Goal: Task Accomplishment & Management: Manage account settings

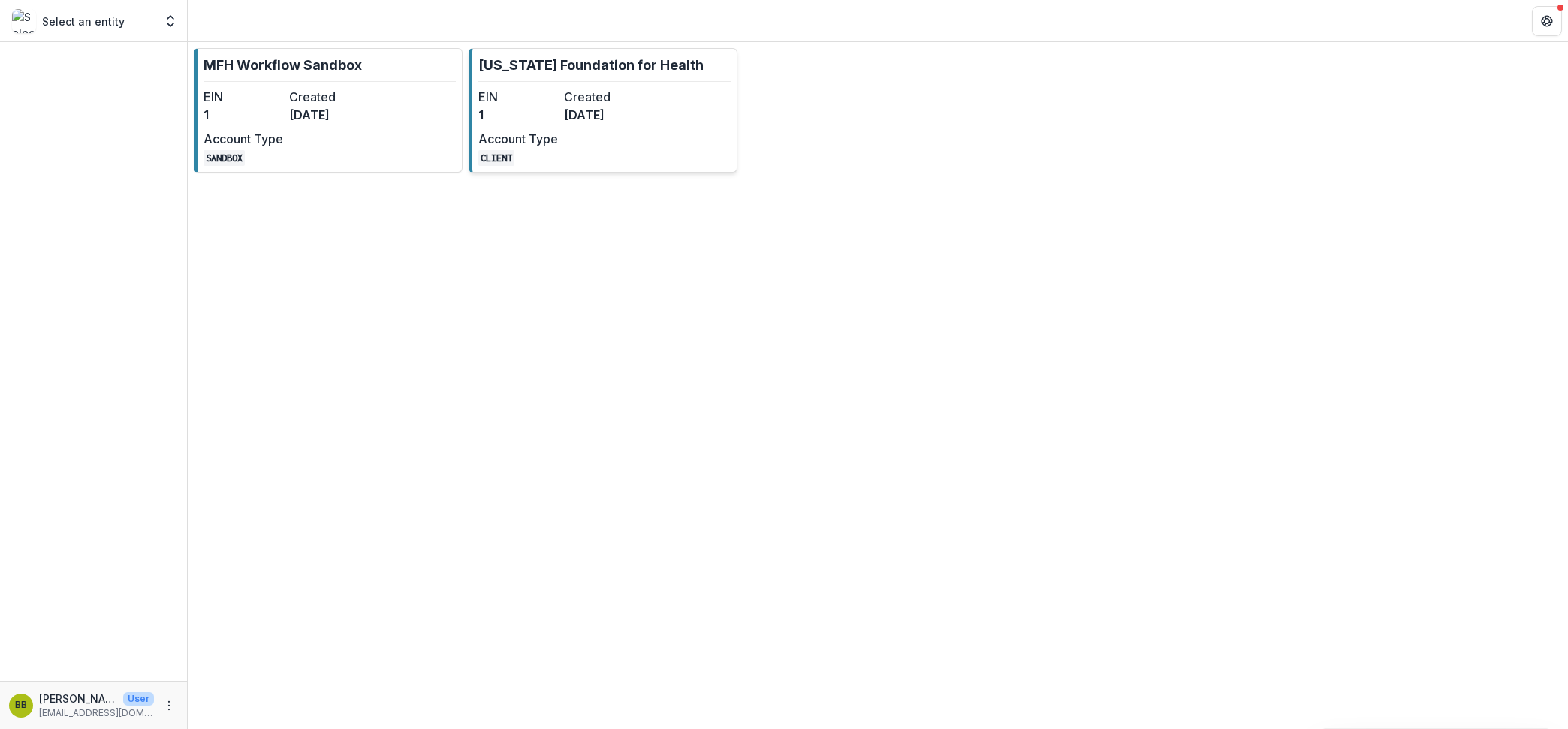
click at [583, 136] on div "EIN 1 Created [DATE] Account Type CLIENT" at bounding box center [561, 126] width 166 height 78
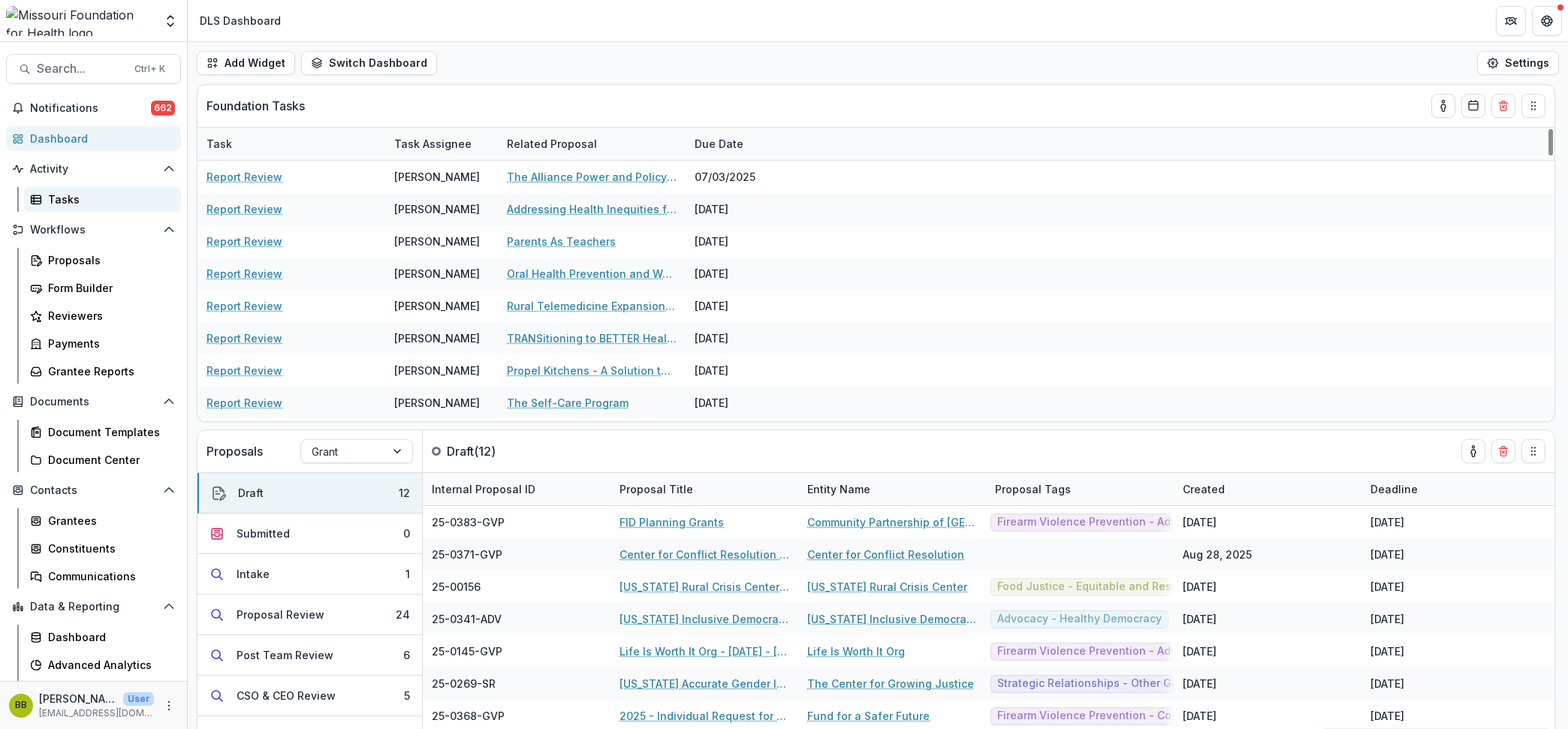
click at [87, 202] on div "Tasks" at bounding box center [108, 199] width 121 height 16
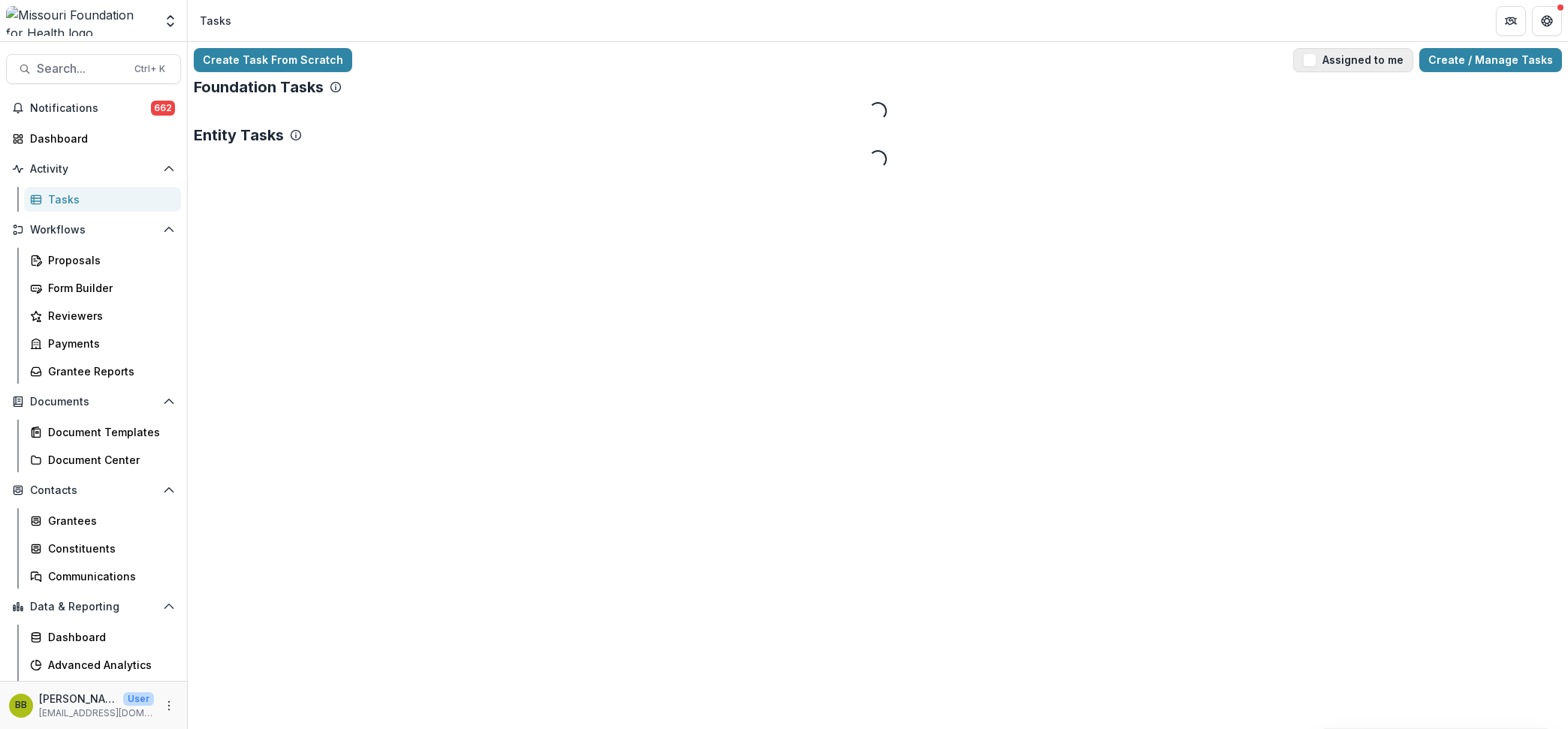
click at [1315, 54] on span "button" at bounding box center [1309, 60] width 13 height 13
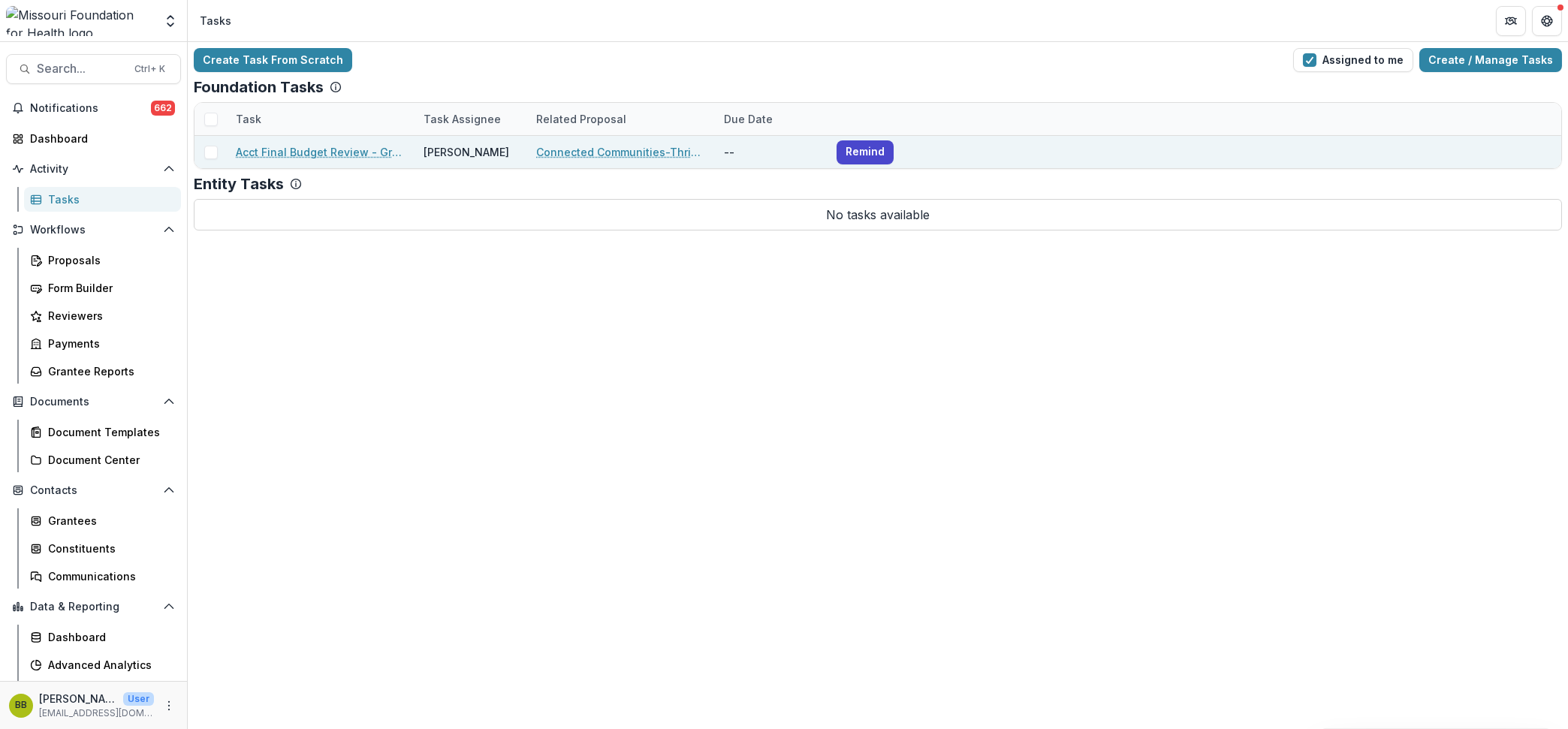
click at [363, 147] on link "Acct Final Budget Review - Grants" at bounding box center [321, 151] width 169 height 16
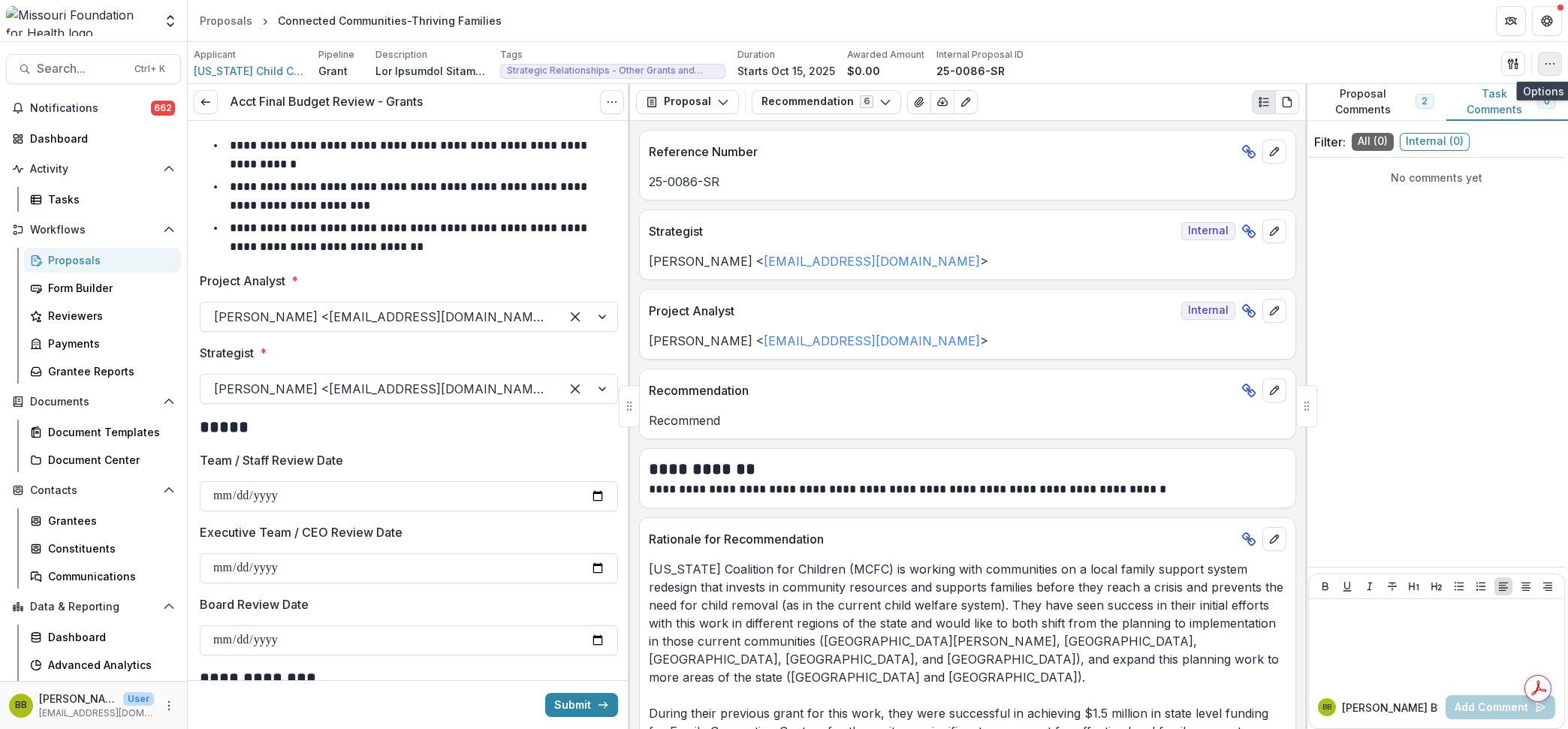
click at [1555, 66] on icon "button" at bounding box center [1549, 63] width 12 height 12
click at [1516, 57] on icon "button" at bounding box center [1513, 63] width 12 height 12
click at [1449, 125] on button "Proposal Files" at bounding box center [1440, 122] width 161 height 24
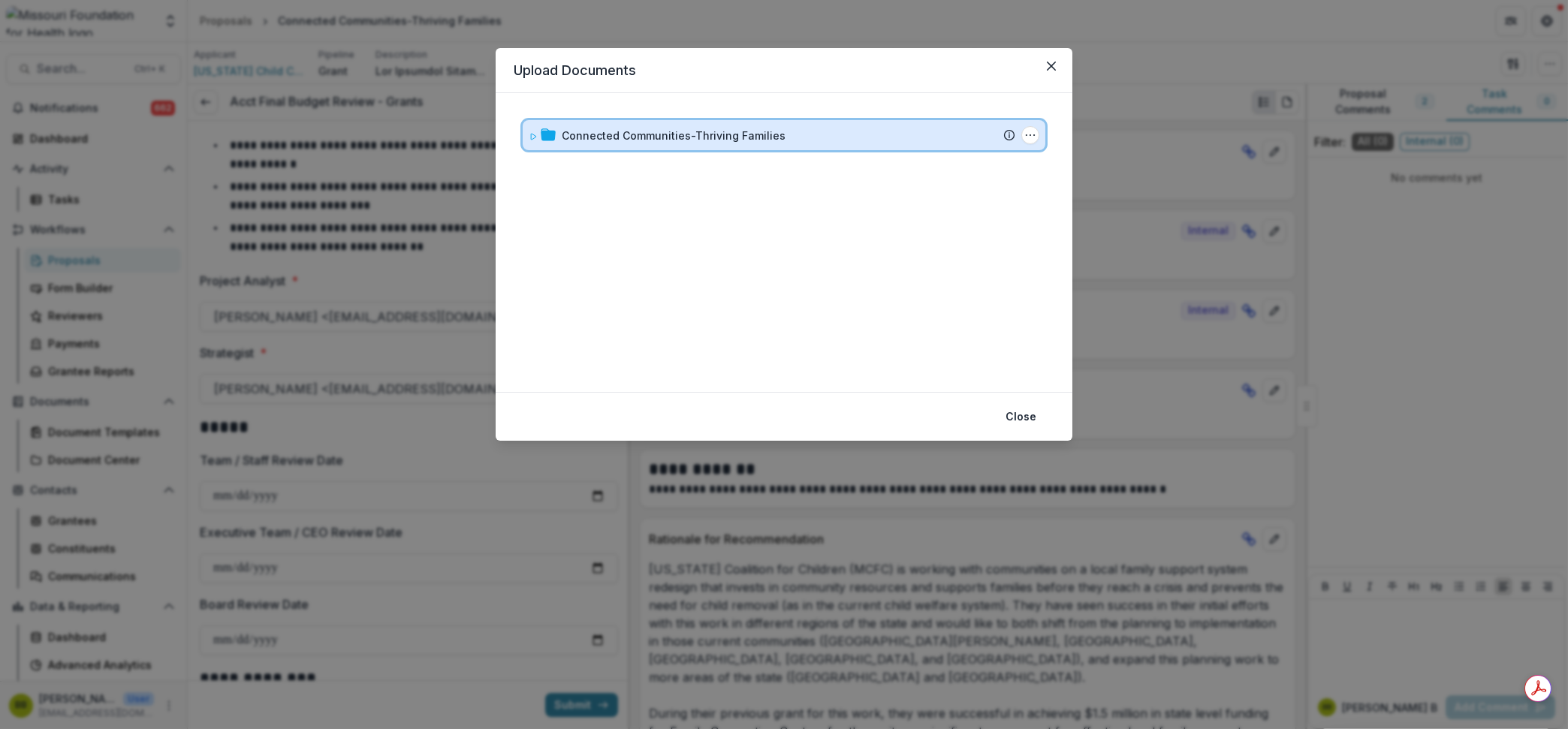
click at [530, 139] on icon at bounding box center [533, 136] width 9 height 9
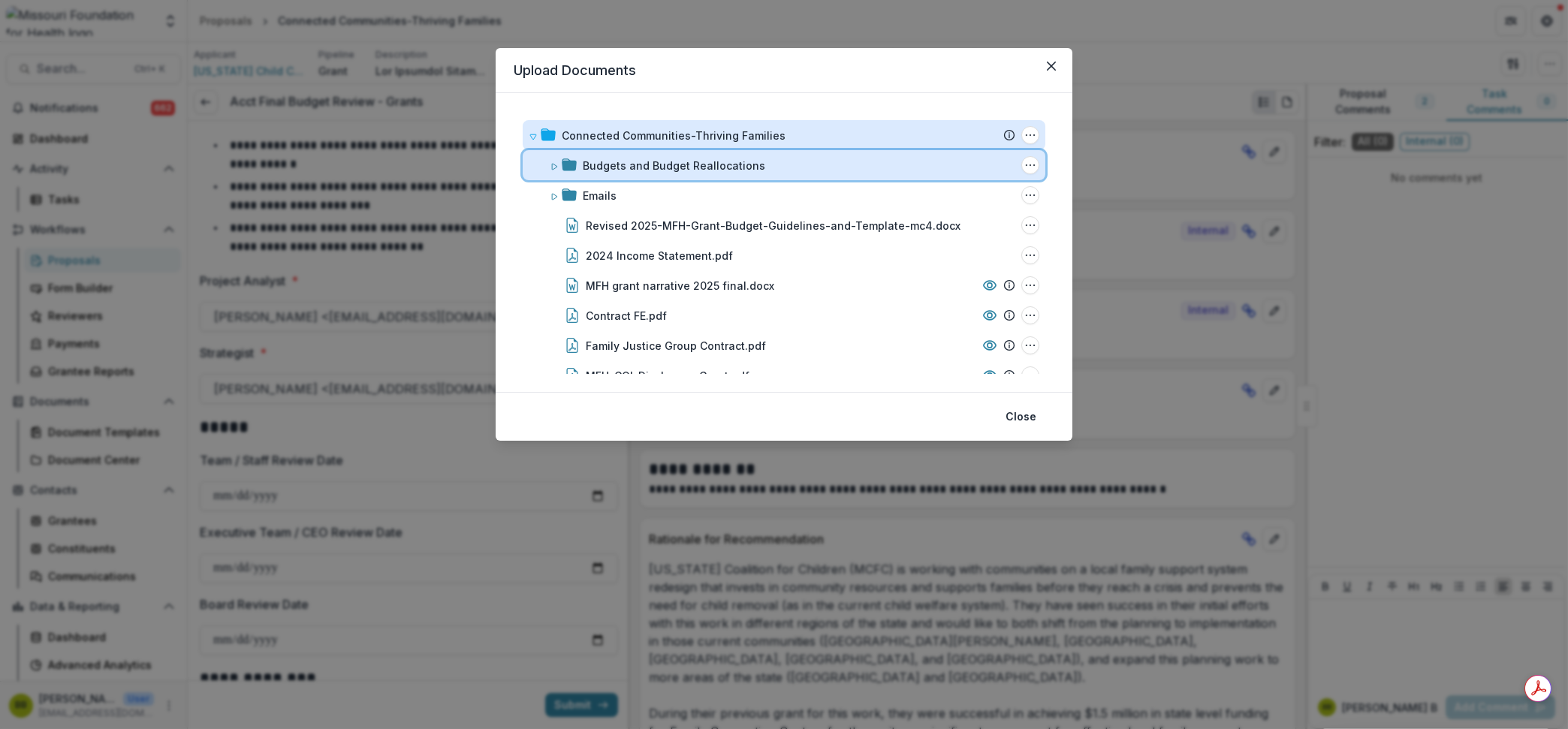
click at [554, 163] on icon at bounding box center [554, 166] width 9 height 9
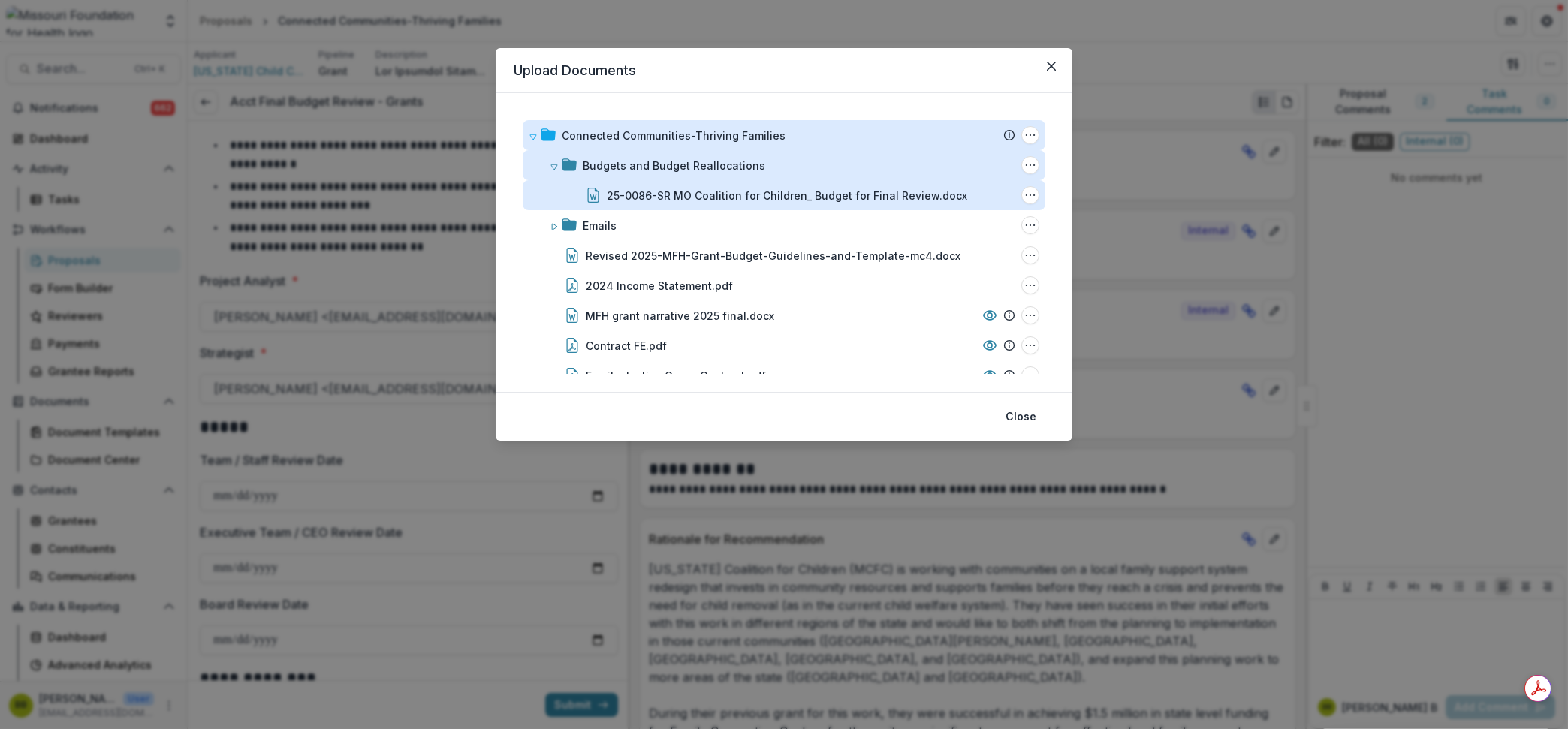
click at [659, 192] on div "25-0086-SR MO Coalition for Children_ Budget for Final Review.docx" at bounding box center [786, 196] width 360 height 16
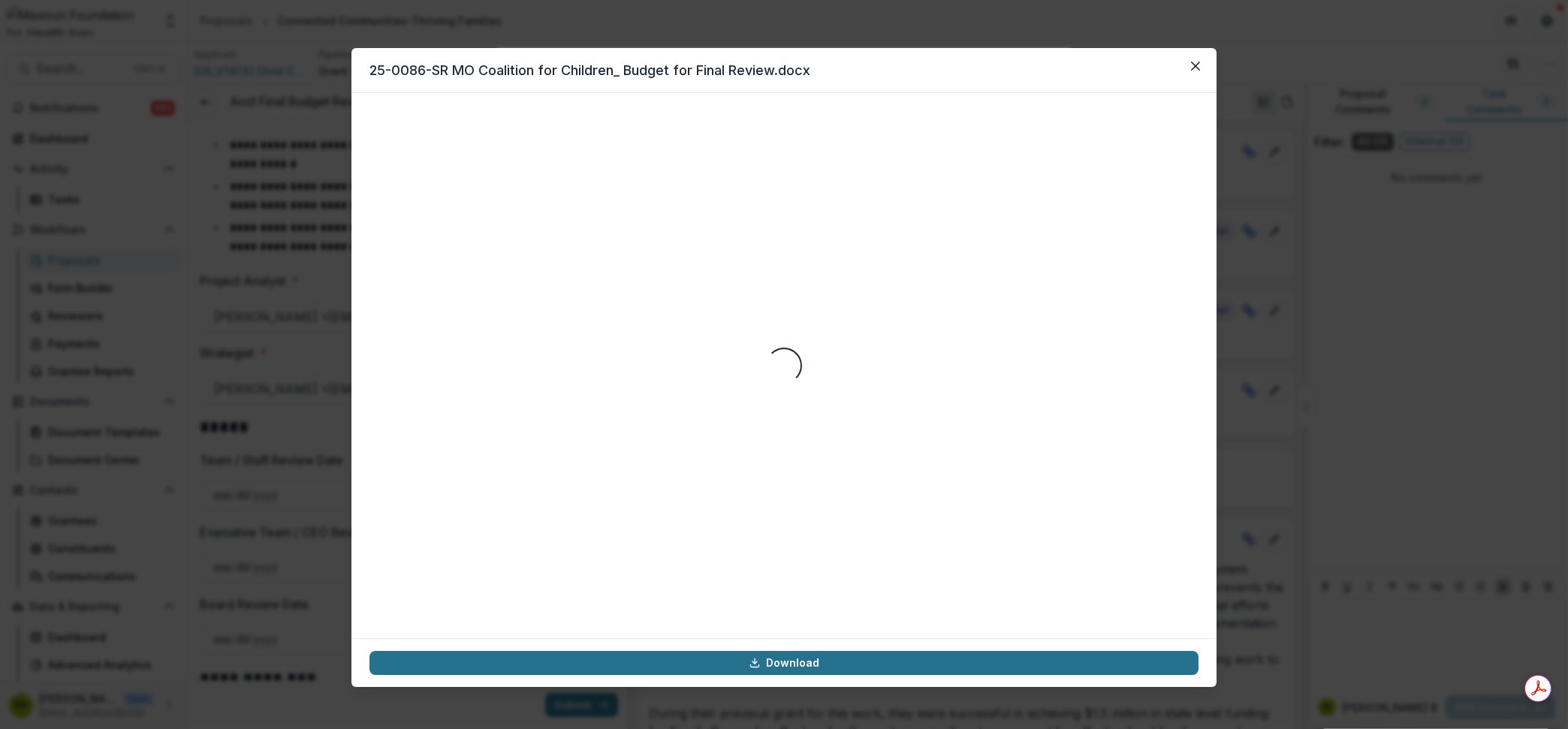
click at [845, 672] on link "Download" at bounding box center [784, 663] width 829 height 24
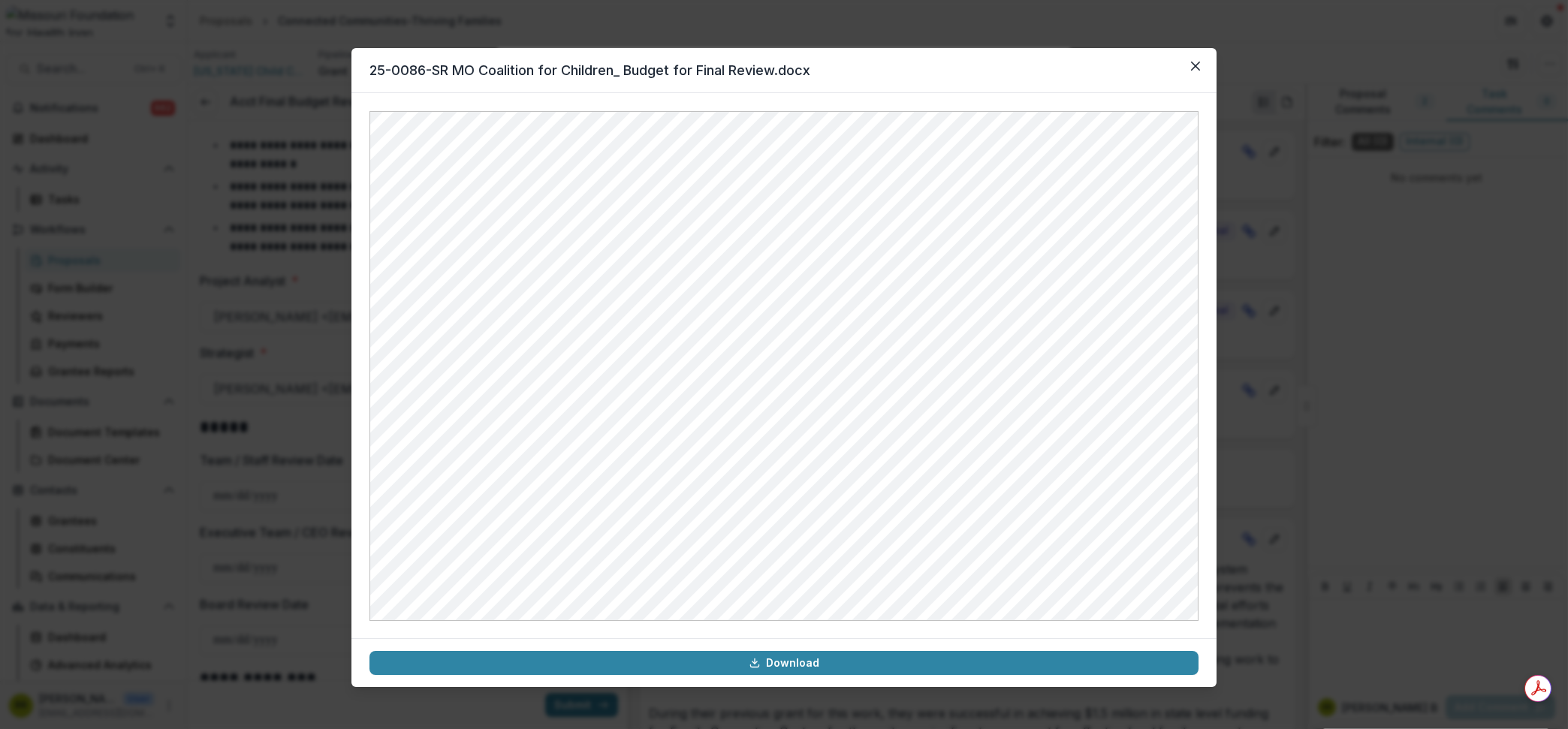
click at [1208, 64] on header "25-0086-SR MO Coalition for Children_ Budget for Final Review.docx" at bounding box center [784, 71] width 864 height 45
click at [1201, 65] on button "Close" at bounding box center [1196, 66] width 24 height 24
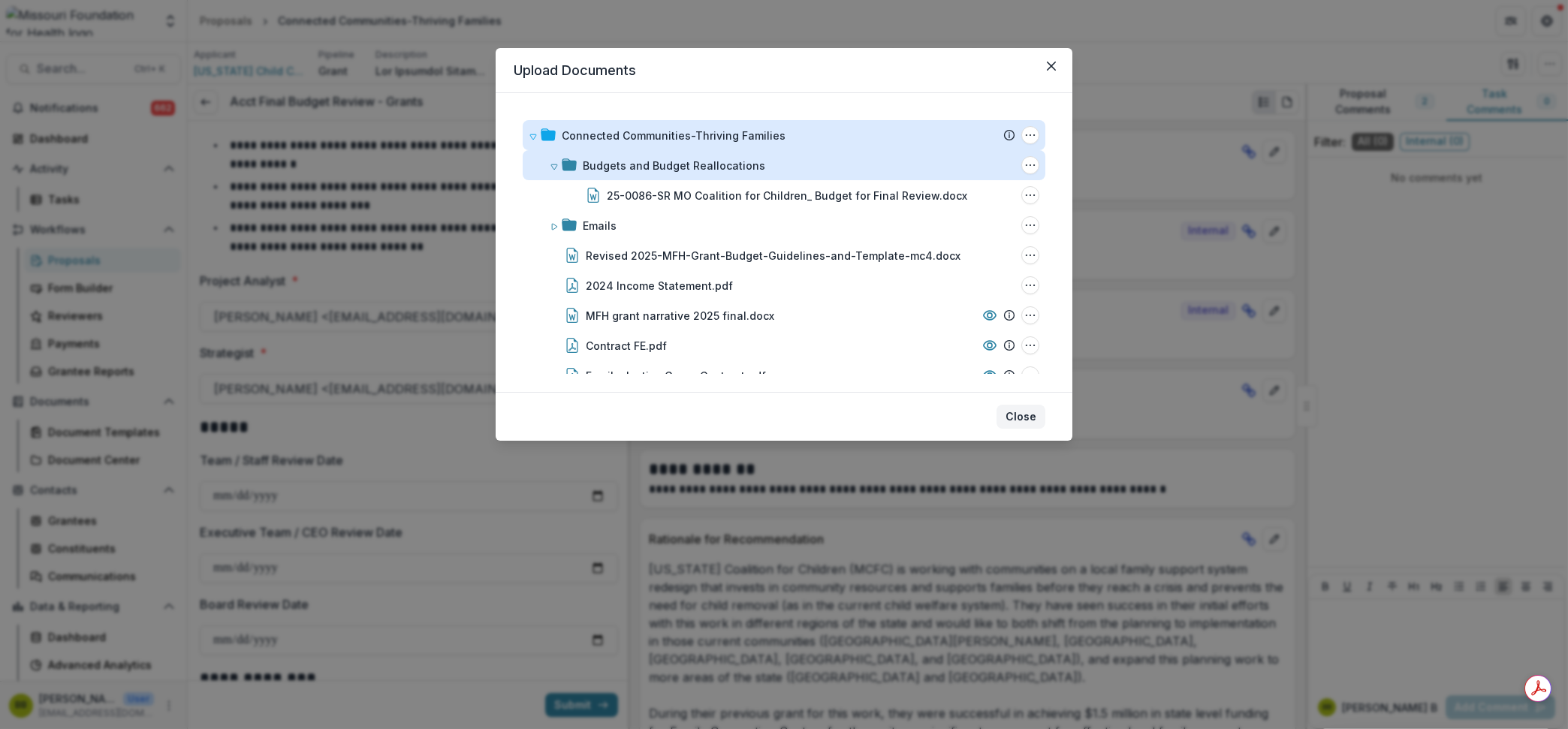
click at [1025, 425] on button "Close" at bounding box center [1021, 417] width 49 height 24
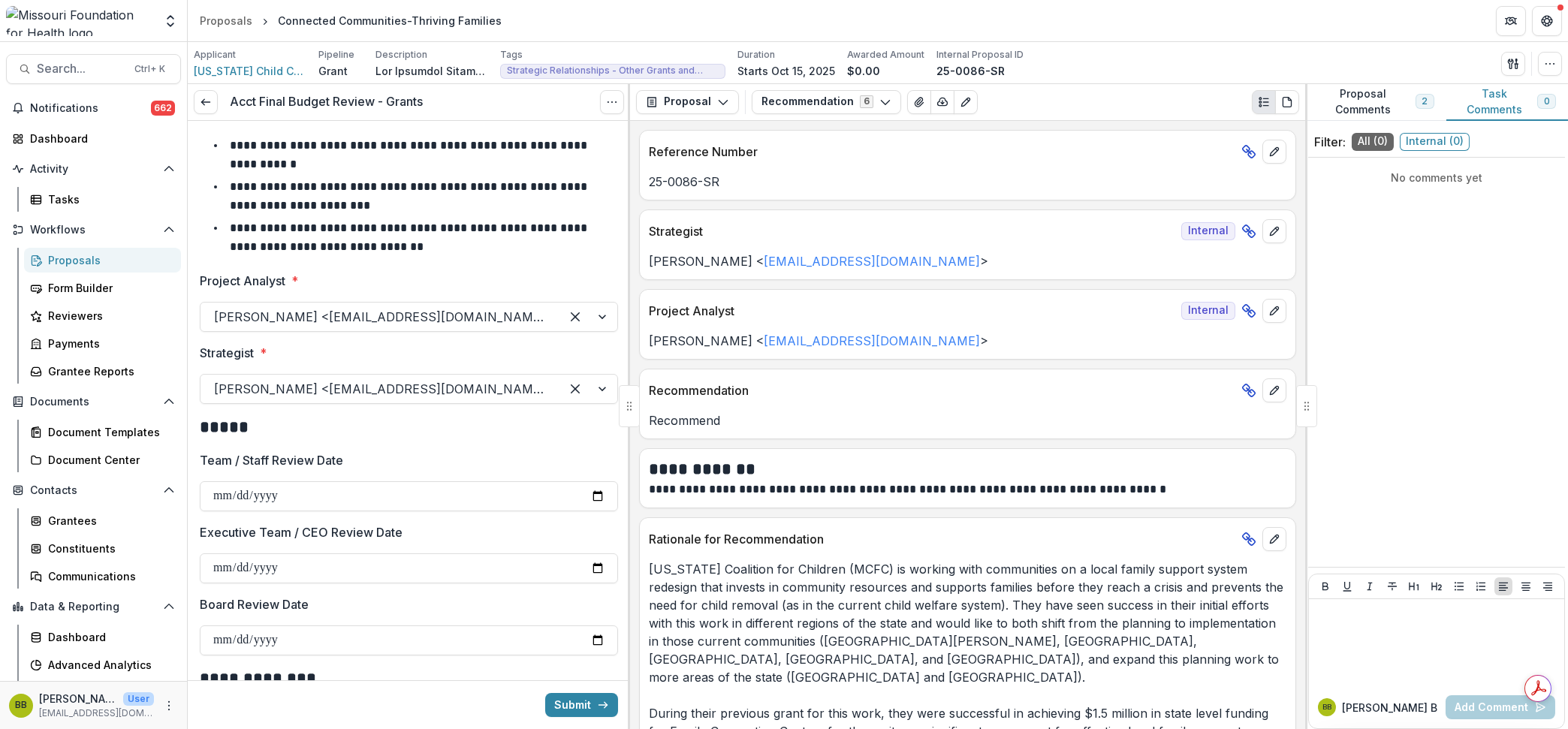
click at [1449, 140] on span "Internal ( 0 )" at bounding box center [1434, 141] width 70 height 18
click at [608, 103] on icon "Options" at bounding box center [611, 102] width 12 height 12
click at [510, 137] on link "View task" at bounding box center [539, 135] width 161 height 24
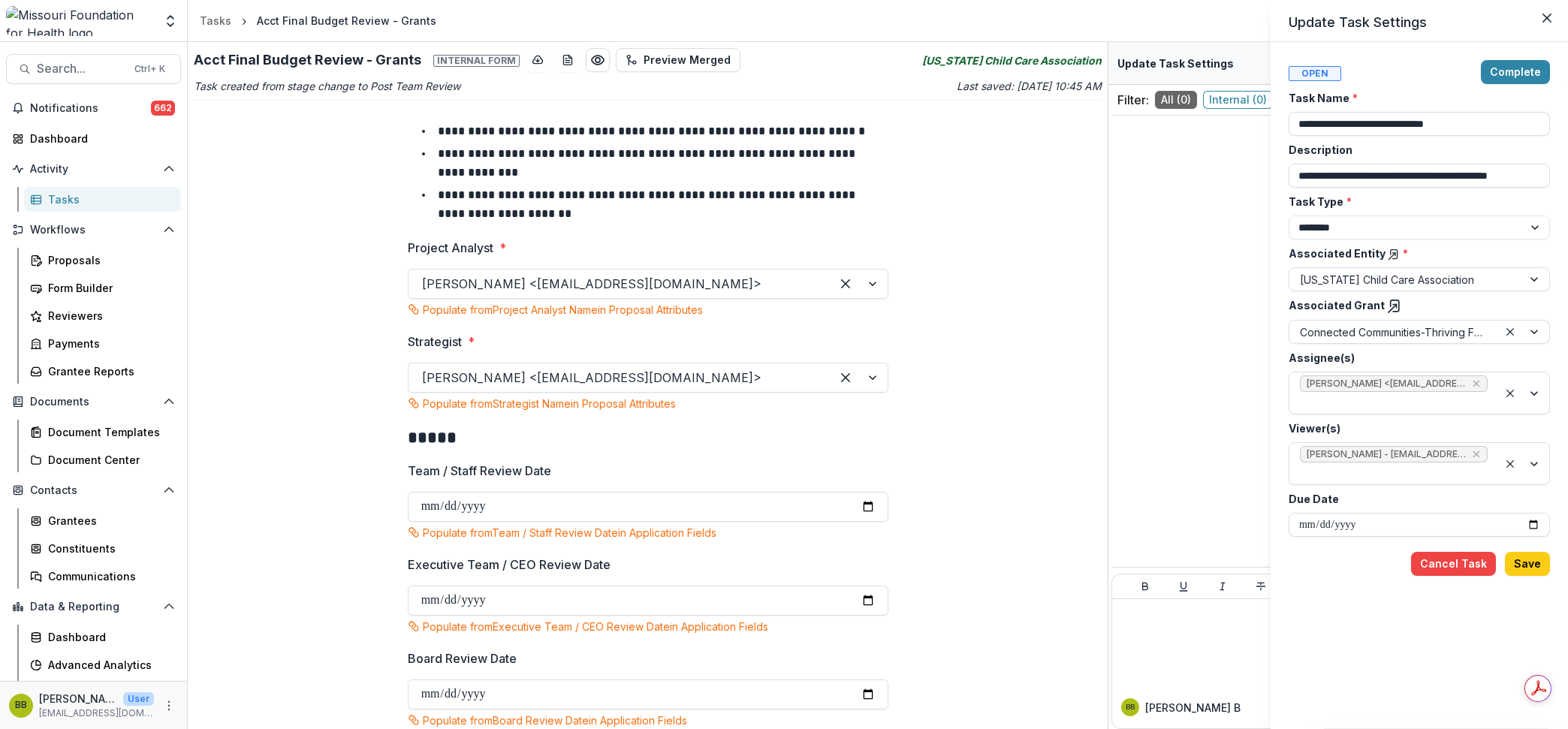
click at [1224, 105] on div "**********" at bounding box center [784, 364] width 1568 height 729
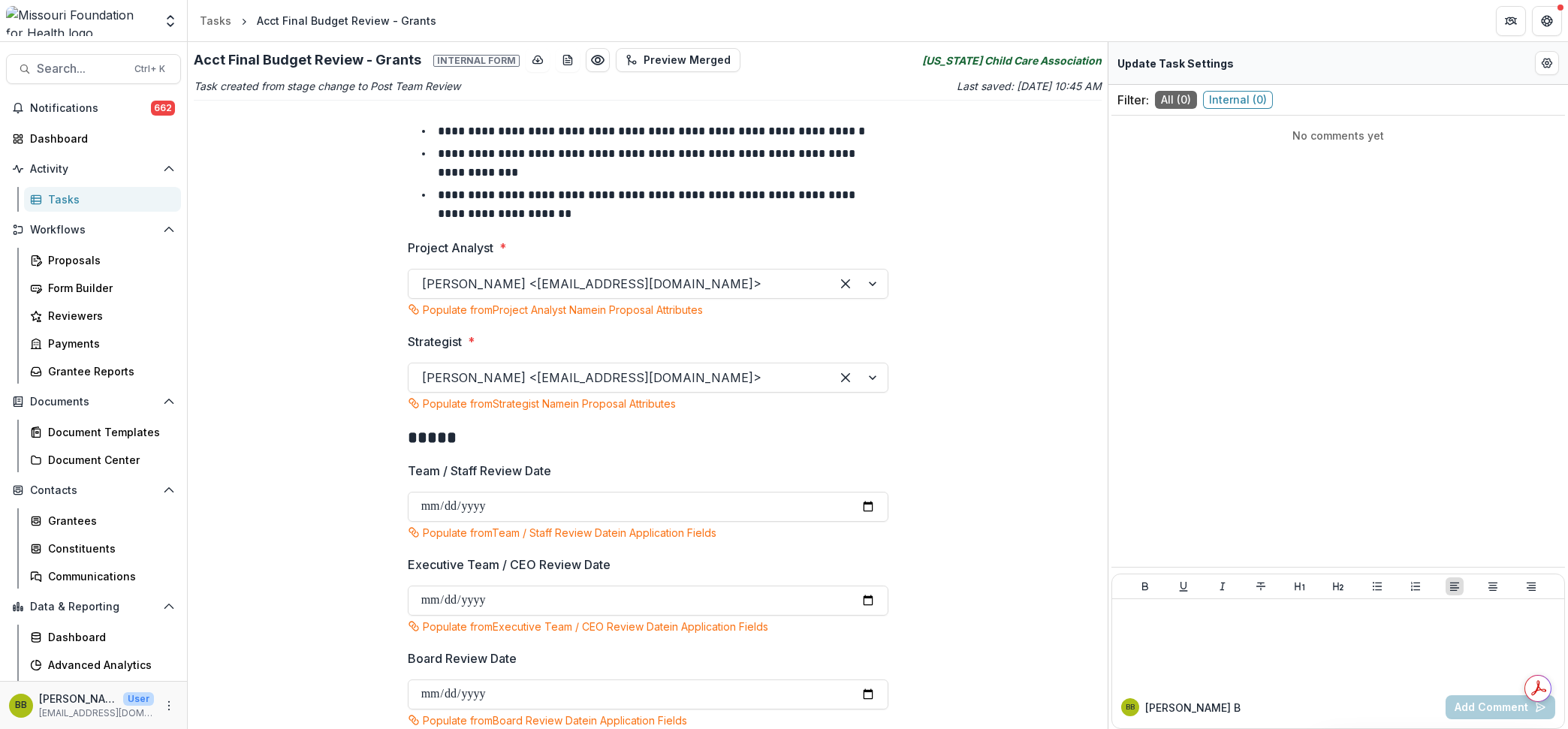
click at [1227, 100] on span "Internal ( 0 )" at bounding box center [1238, 100] width 70 height 18
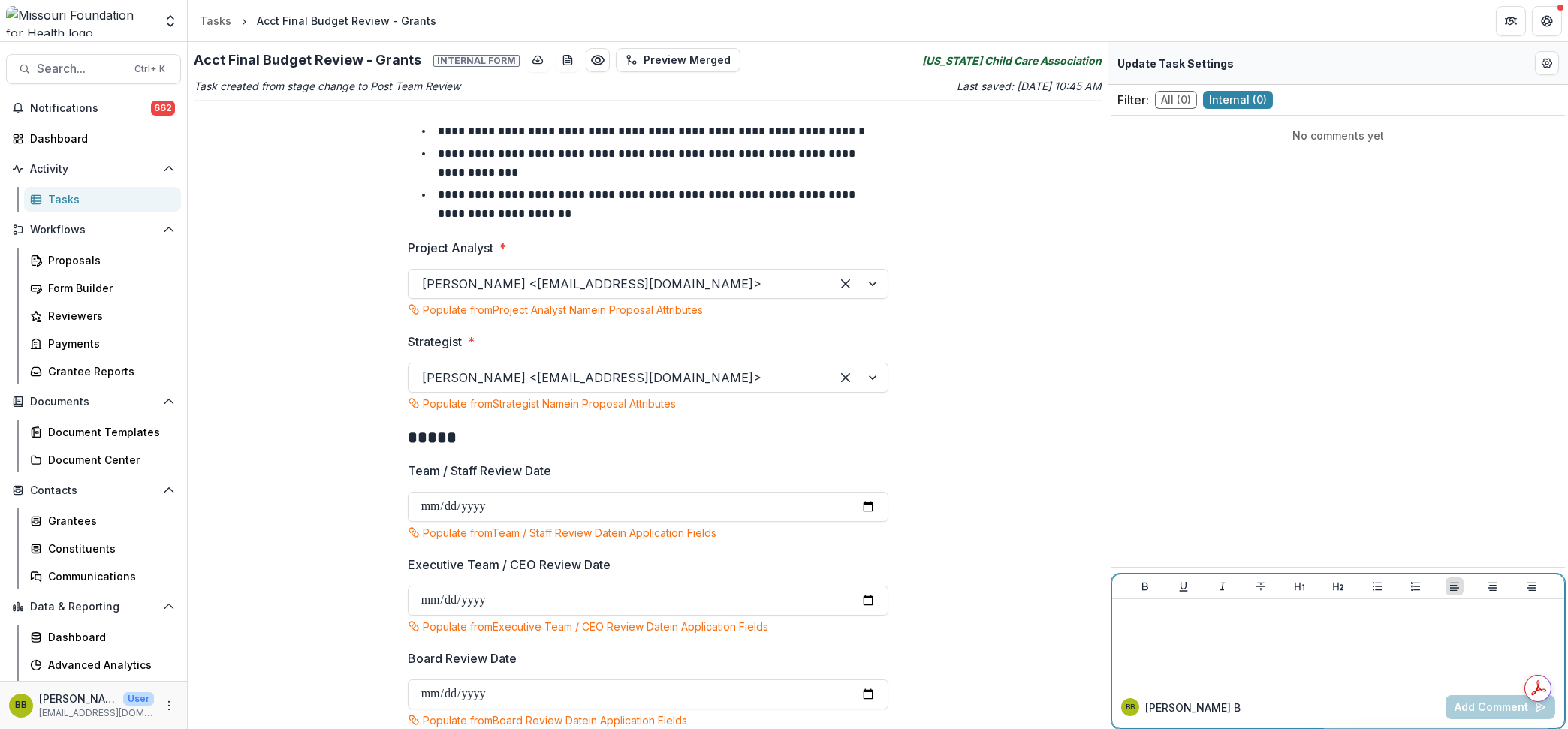
click at [1243, 622] on p at bounding box center [1338, 613] width 440 height 17
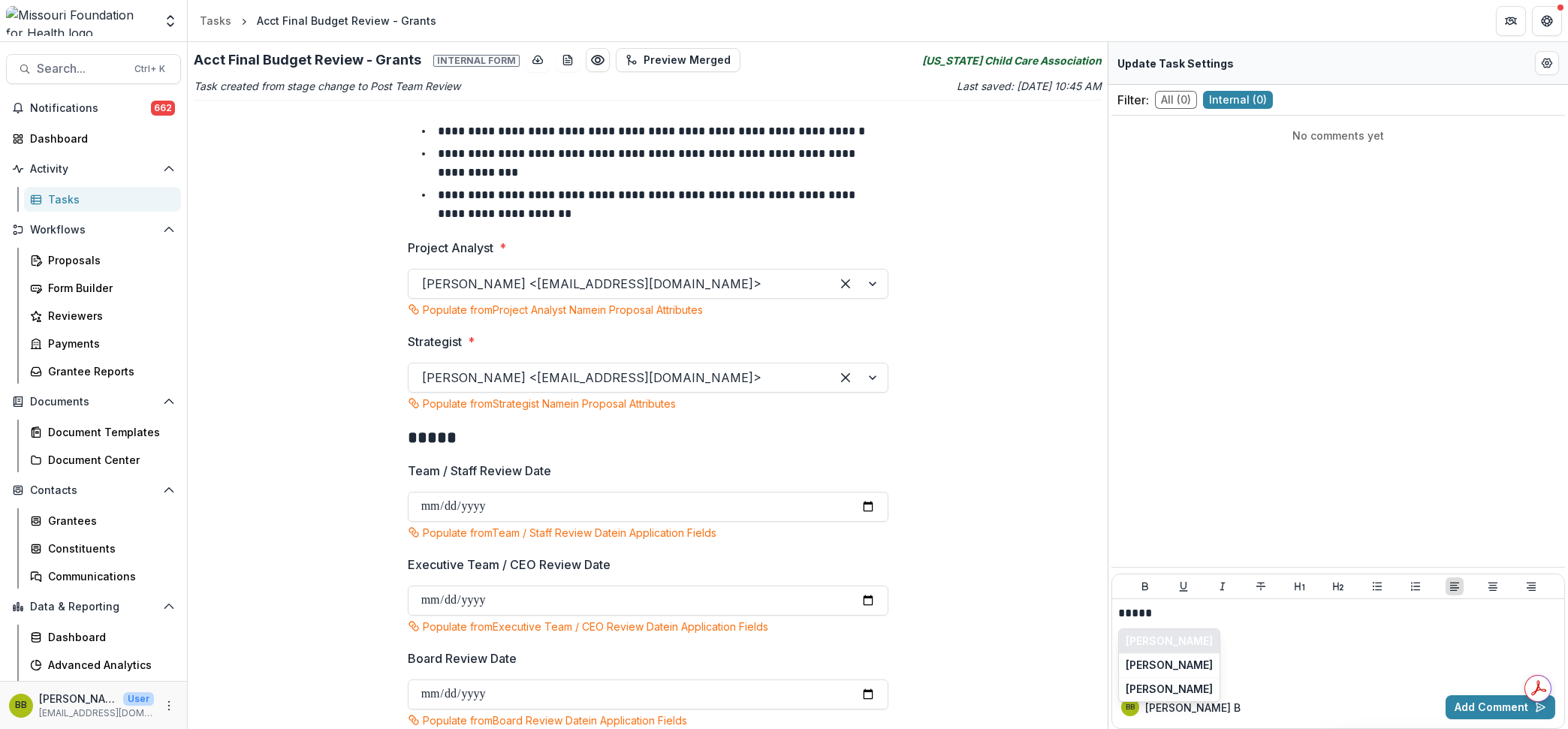
click at [1202, 640] on button "[PERSON_NAME]" at bounding box center [1168, 642] width 101 height 24
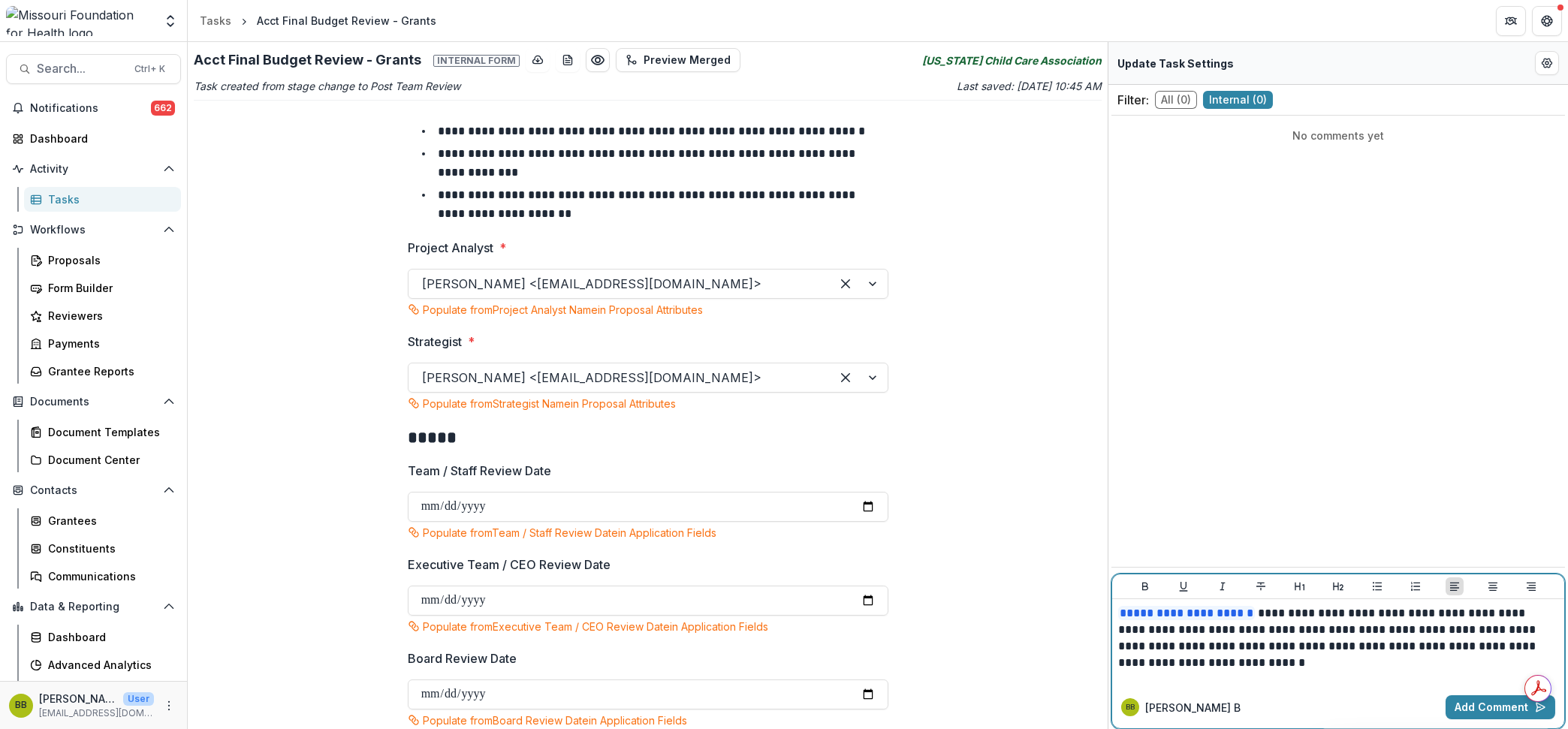
drag, startPoint x: 1510, startPoint y: 705, endPoint x: 1373, endPoint y: 690, distance: 137.8
click at [1373, 690] on div "BB [PERSON_NAME] B Add Comment" at bounding box center [1338, 707] width 451 height 42
drag, startPoint x: 1471, startPoint y: 711, endPoint x: 1307, endPoint y: 679, distance: 167.1
click at [1307, 679] on div "**********" at bounding box center [1338, 651] width 453 height 155
click at [1269, 671] on p "**********" at bounding box center [1337, 638] width 439 height 66
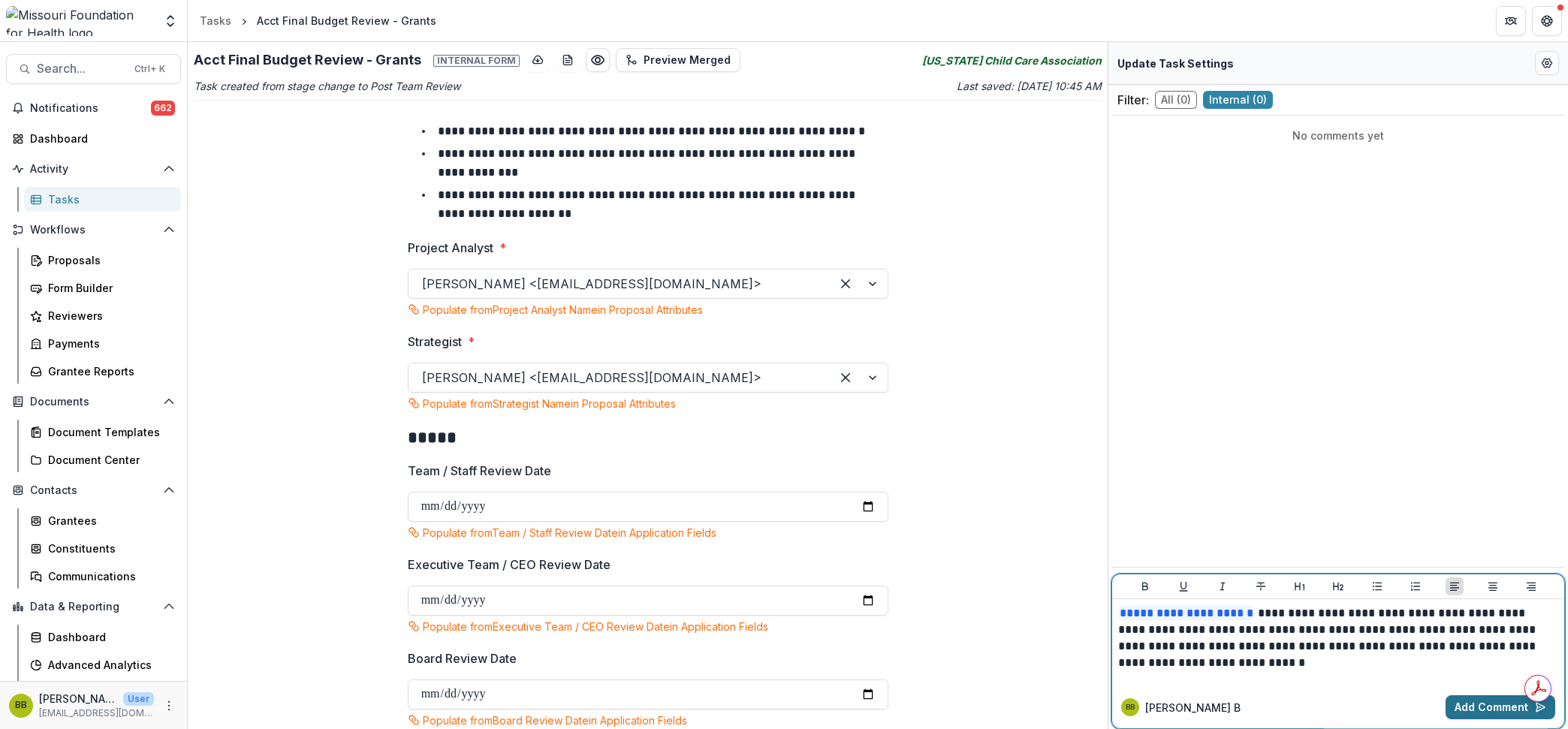
click at [1480, 704] on button "Add Comment" at bounding box center [1499, 707] width 110 height 24
